Goal: Information Seeking & Learning: Learn about a topic

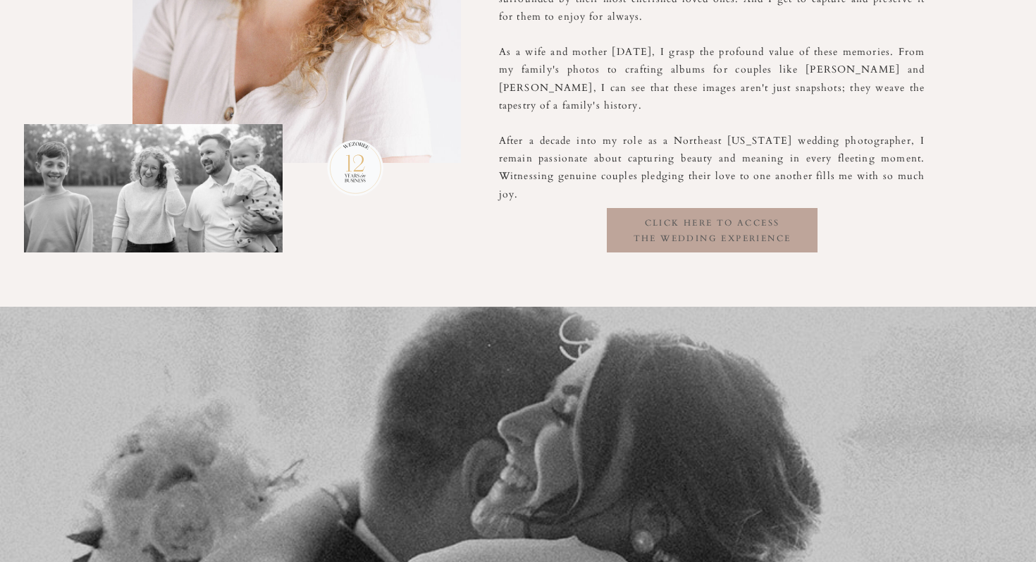
scroll to position [1036, 0]
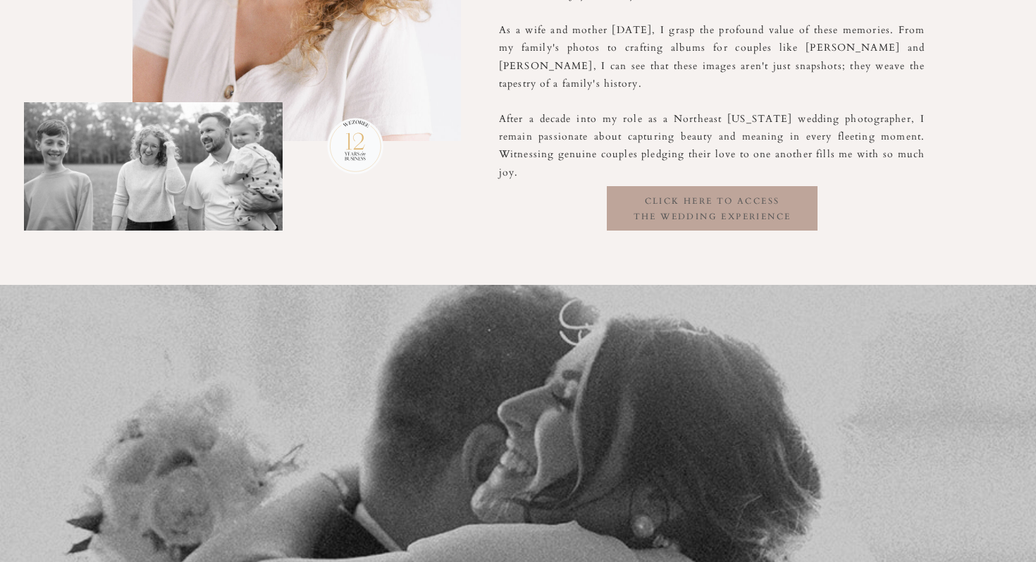
click at [654, 197] on h3 "click here to access the wedding experience" at bounding box center [712, 207] width 211 height 27
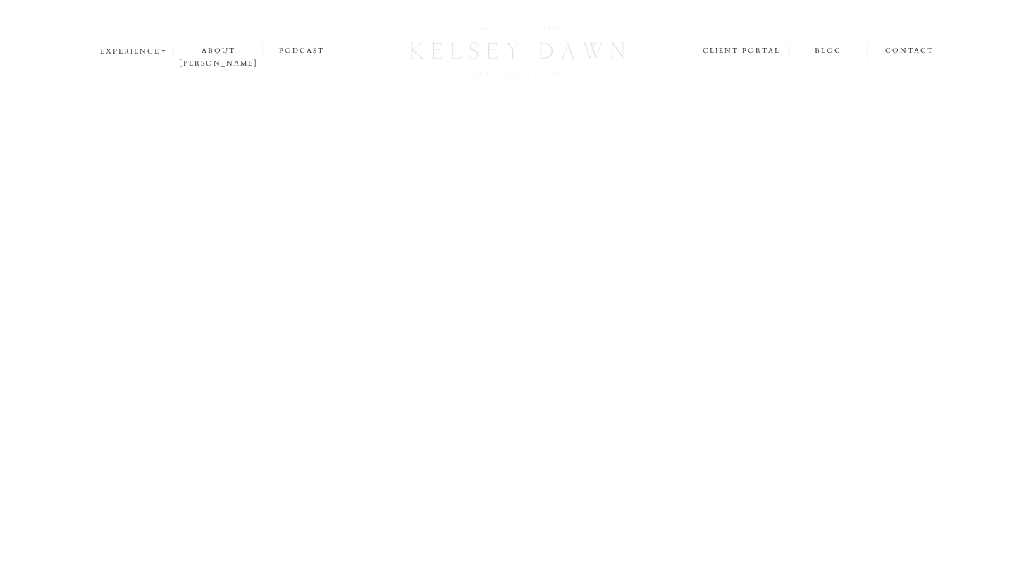
click at [656, 202] on img at bounding box center [655, 349] width 314 height 471
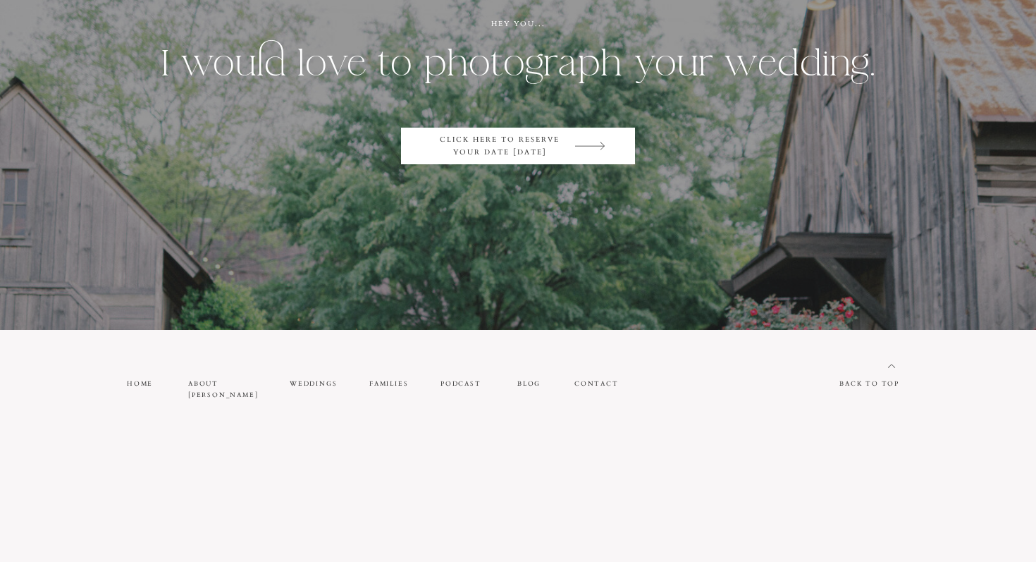
scroll to position [7657, 0]
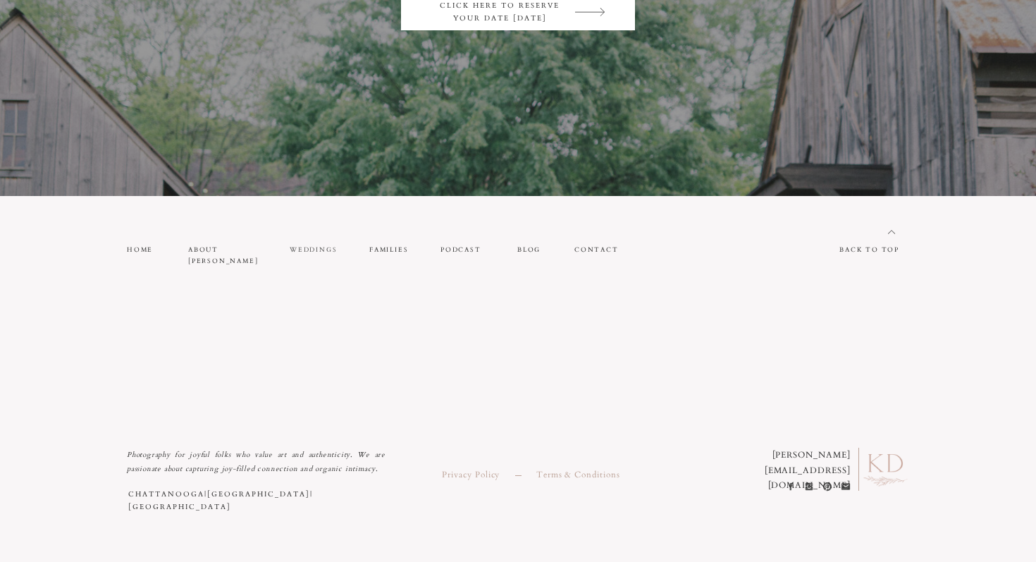
click at [323, 245] on nav "weddings" at bounding box center [314, 250] width 48 height 12
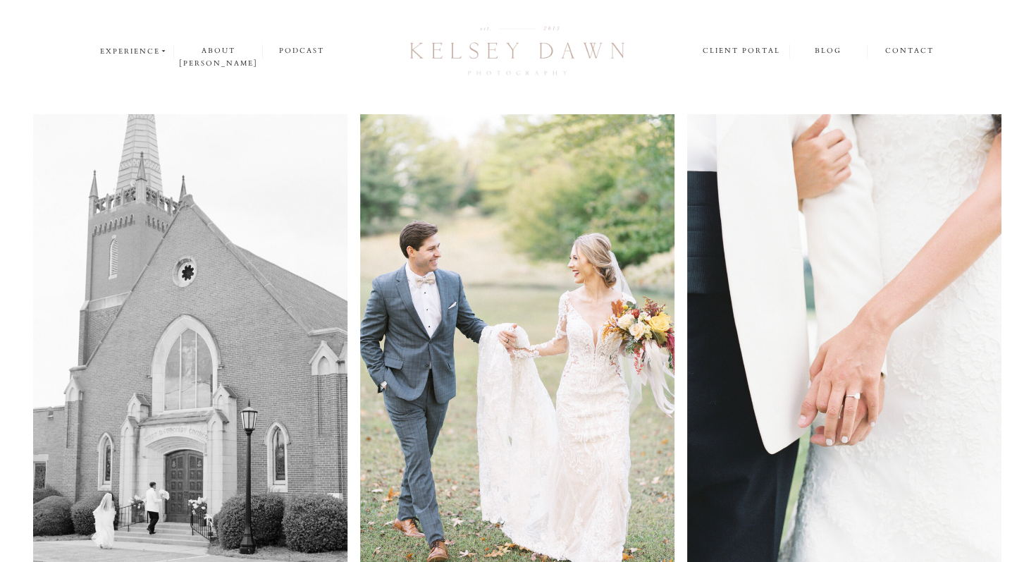
click at [161, 50] on icon at bounding box center [164, 51] width 8 height 7
click at [147, 70] on p "weddings" at bounding box center [137, 69] width 74 height 12
click at [148, 68] on p "weddings" at bounding box center [137, 69] width 74 height 12
click at [553, 53] on div at bounding box center [518, 52] width 228 height 60
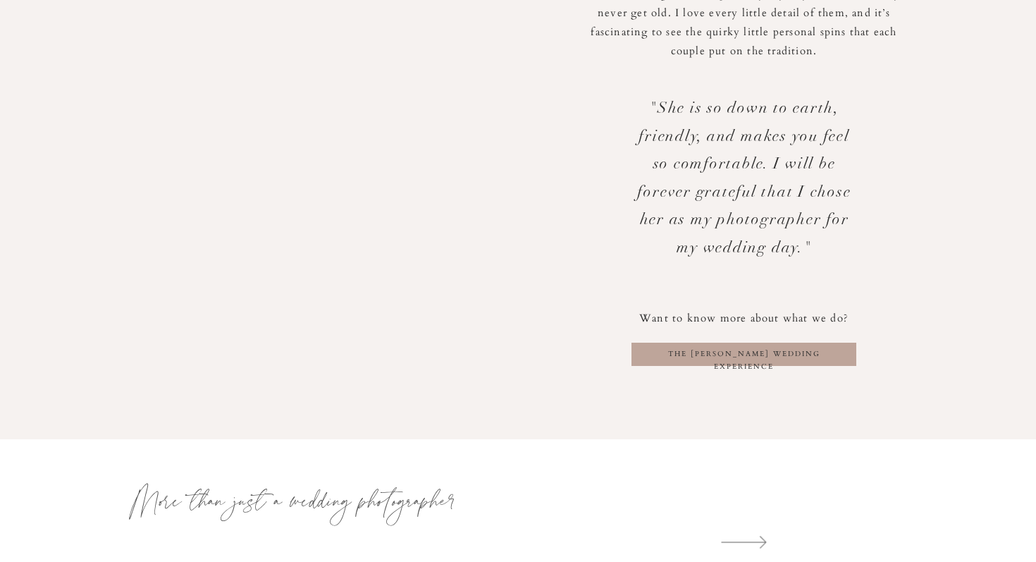
scroll to position [2083, 0]
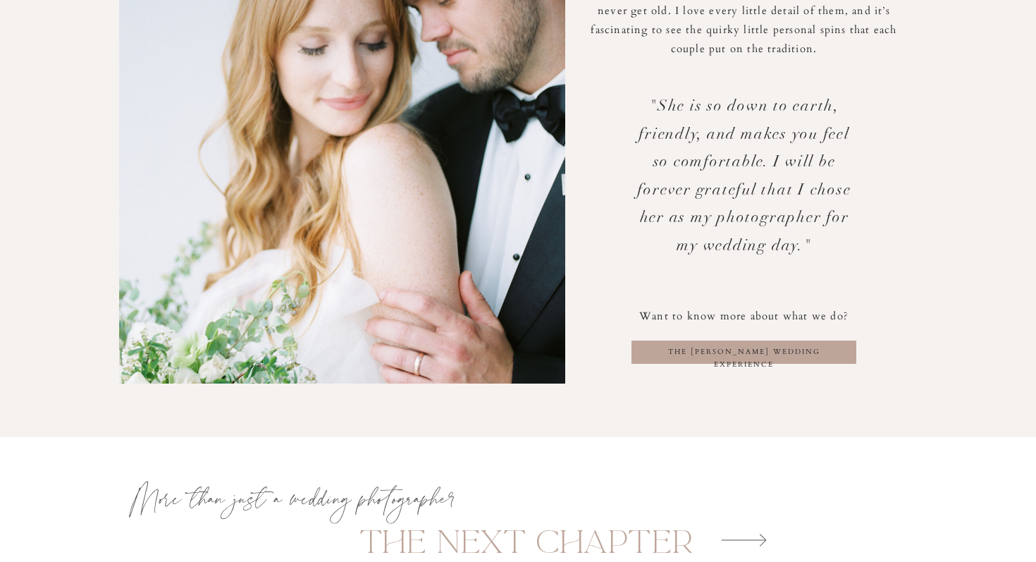
click at [701, 356] on h3 "the [PERSON_NAME] wedding experience" at bounding box center [744, 351] width 207 height 13
